Goal: Task Accomplishment & Management: Use online tool/utility

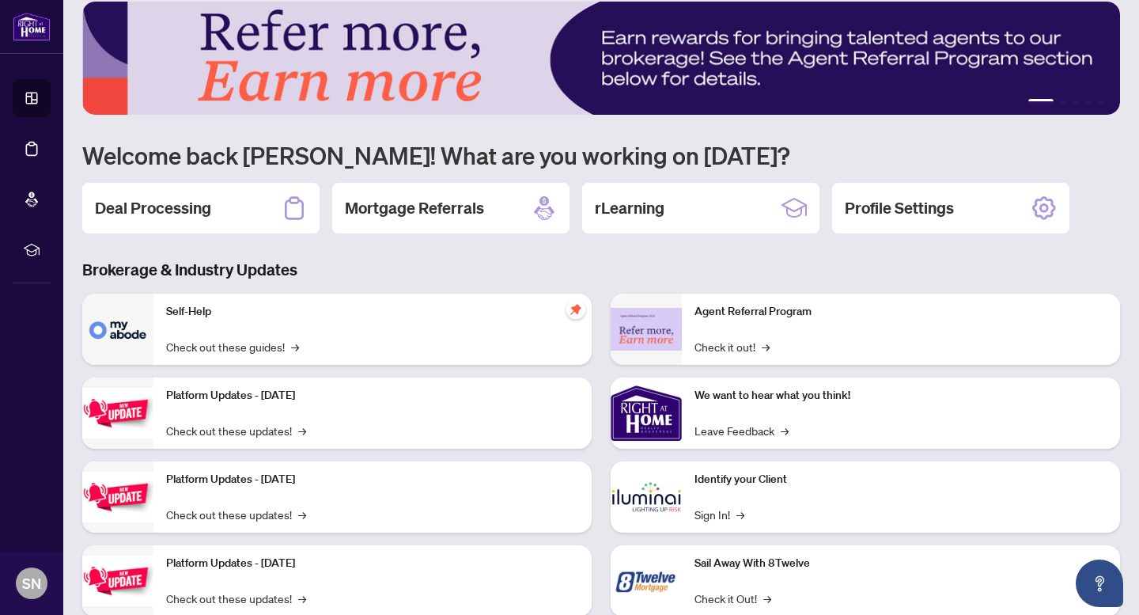
scroll to position [24, 0]
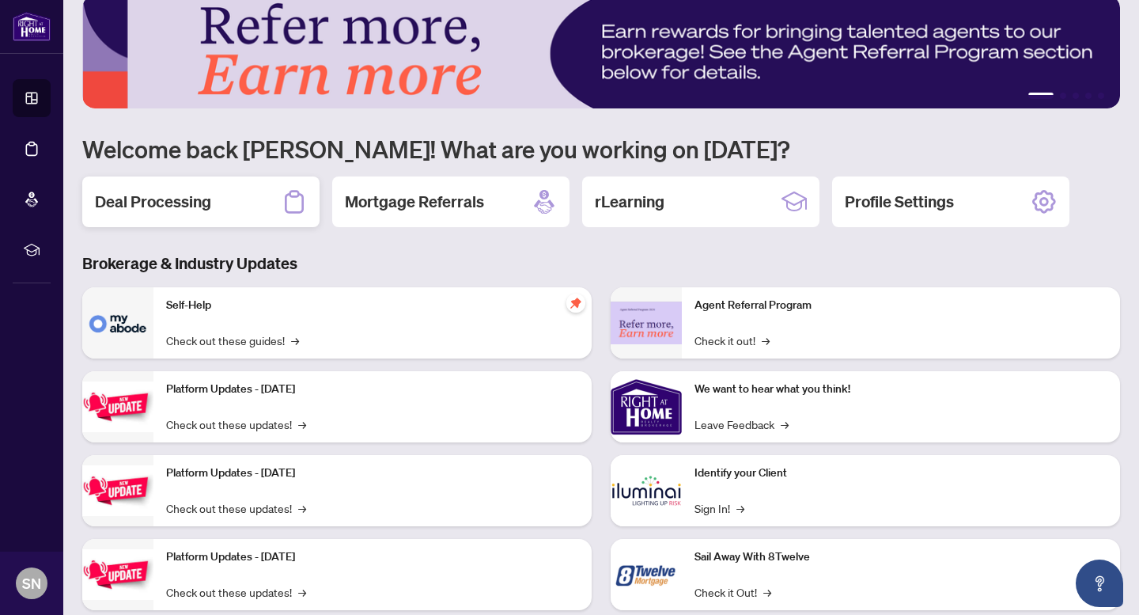
click at [197, 207] on h2 "Deal Processing" at bounding box center [153, 202] width 116 height 22
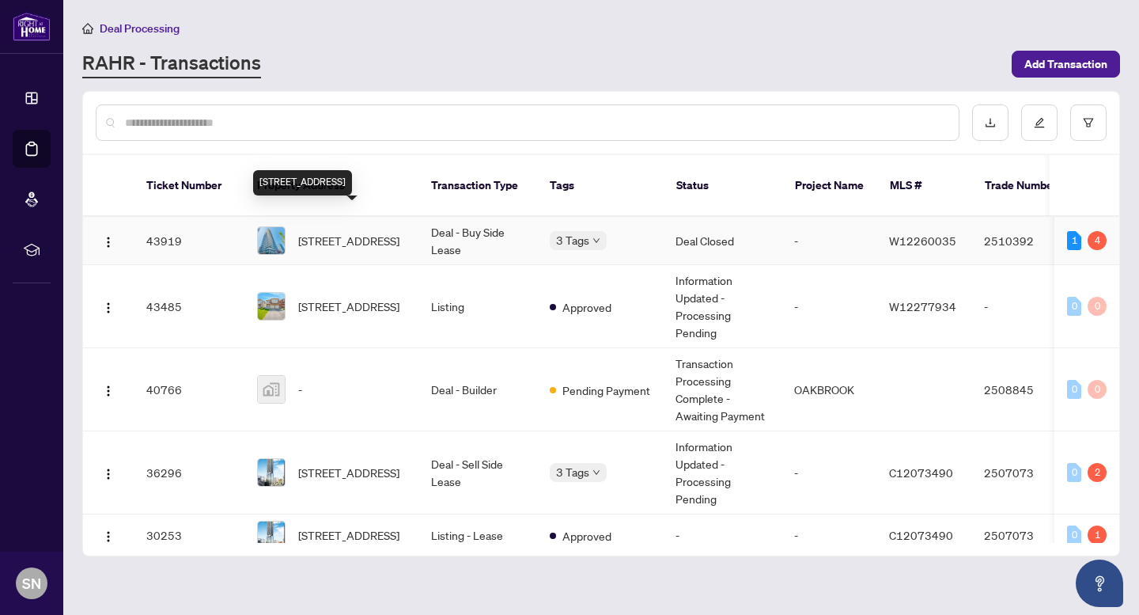
click at [357, 232] on span "[STREET_ADDRESS]" at bounding box center [348, 240] width 101 height 17
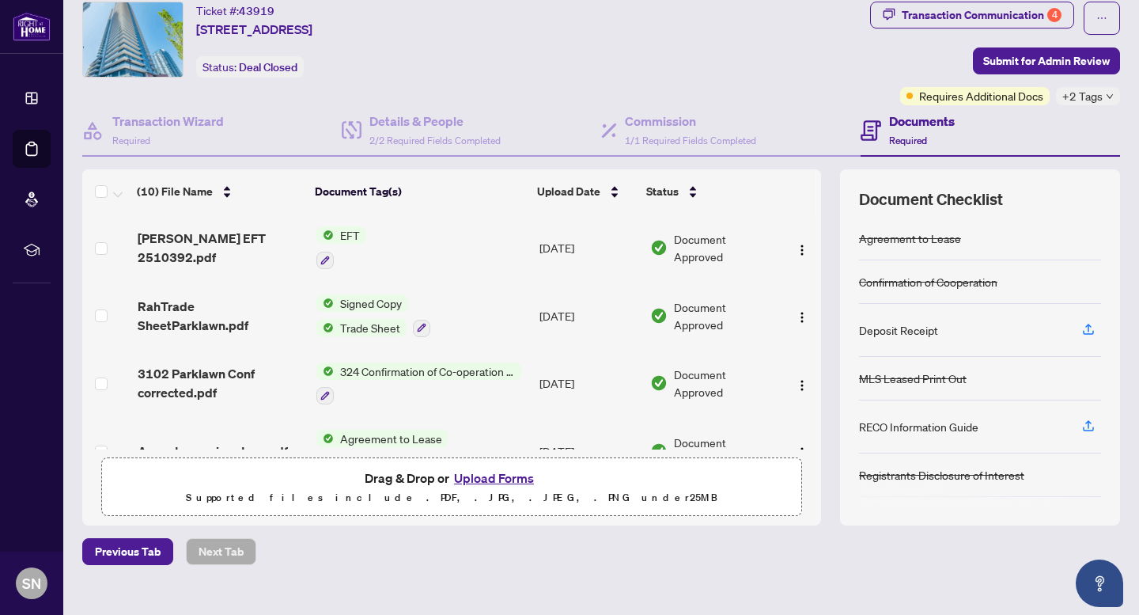
scroll to position [71, 0]
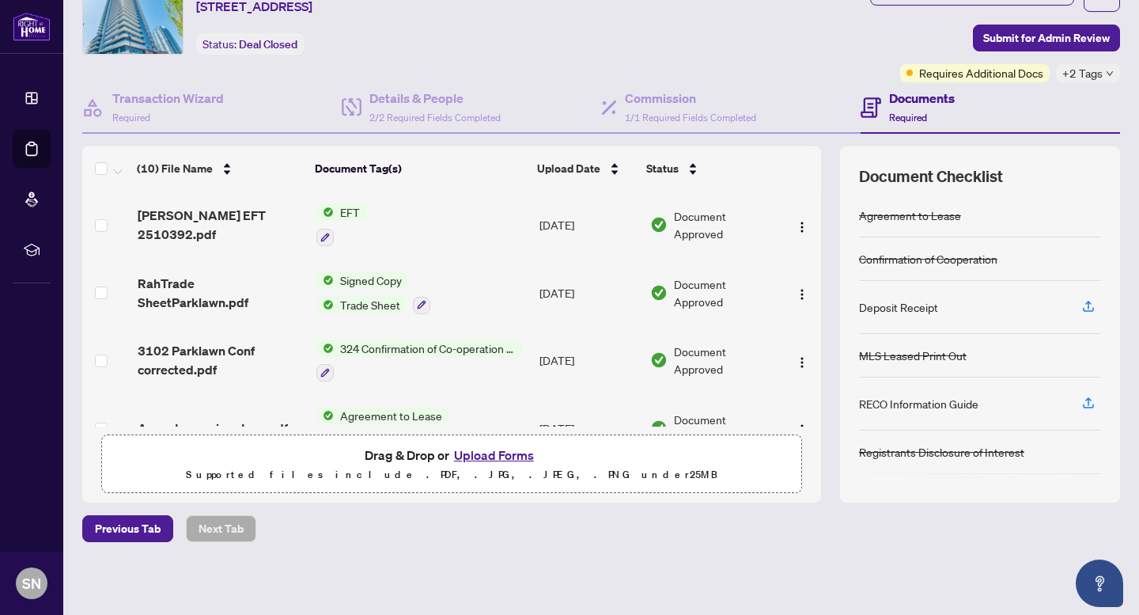
click at [415, 343] on span "324 Confirmation of Co-operation and Representation - Tenant/Landlord" at bounding box center [428, 347] width 188 height 17
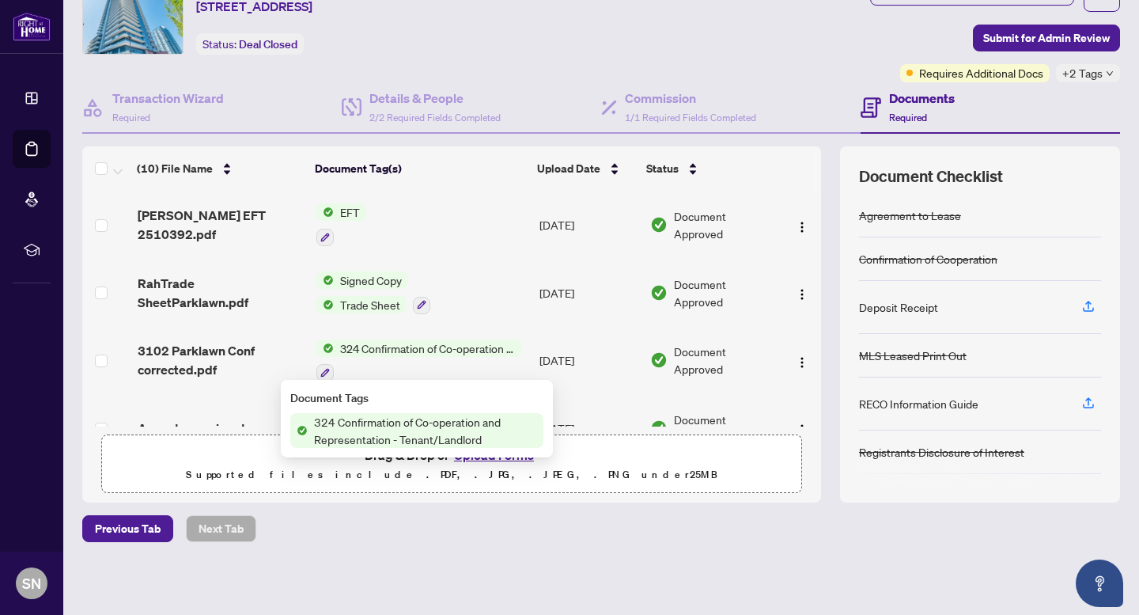
click at [415, 427] on span "324 Confirmation of Co-operation and Representation - Tenant/Landlord" at bounding box center [426, 430] width 236 height 35
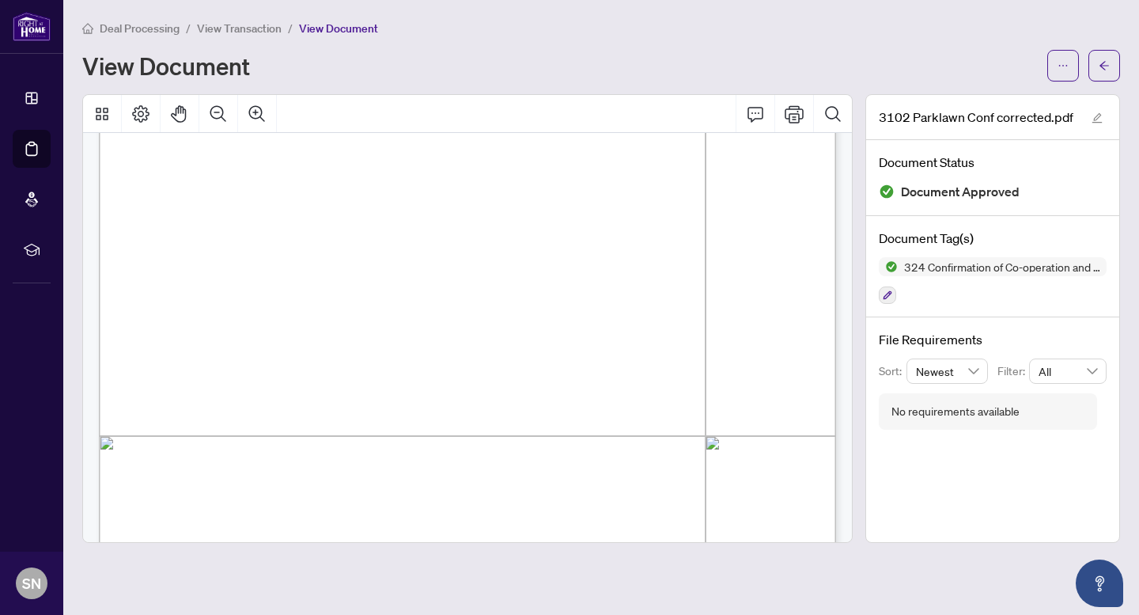
scroll to position [308, 0]
